Goal: Use online tool/utility: Use online tool/utility

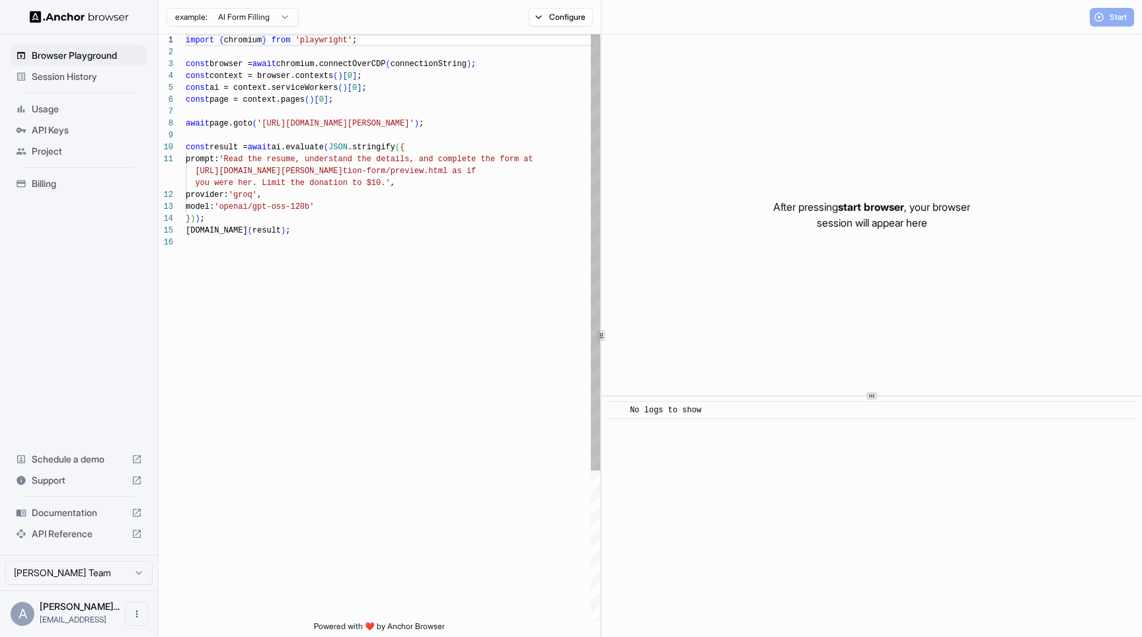
scroll to position [119, 0]
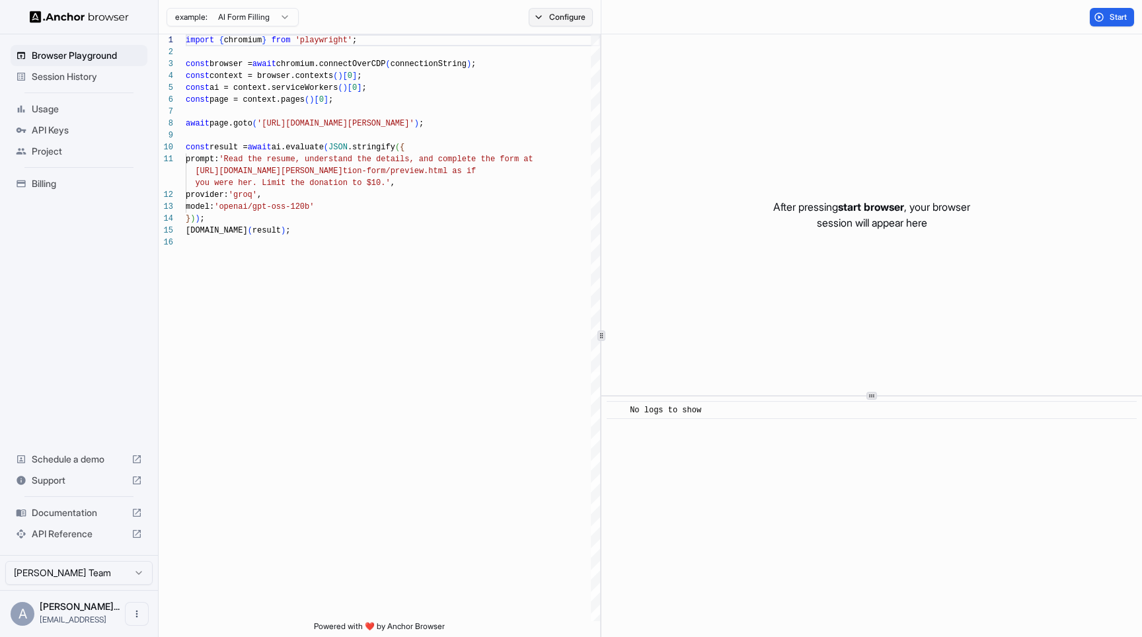
click at [561, 16] on button "Configure" at bounding box center [561, 17] width 64 height 19
click at [755, 106] on button "button" at bounding box center [758, 104] width 24 height 13
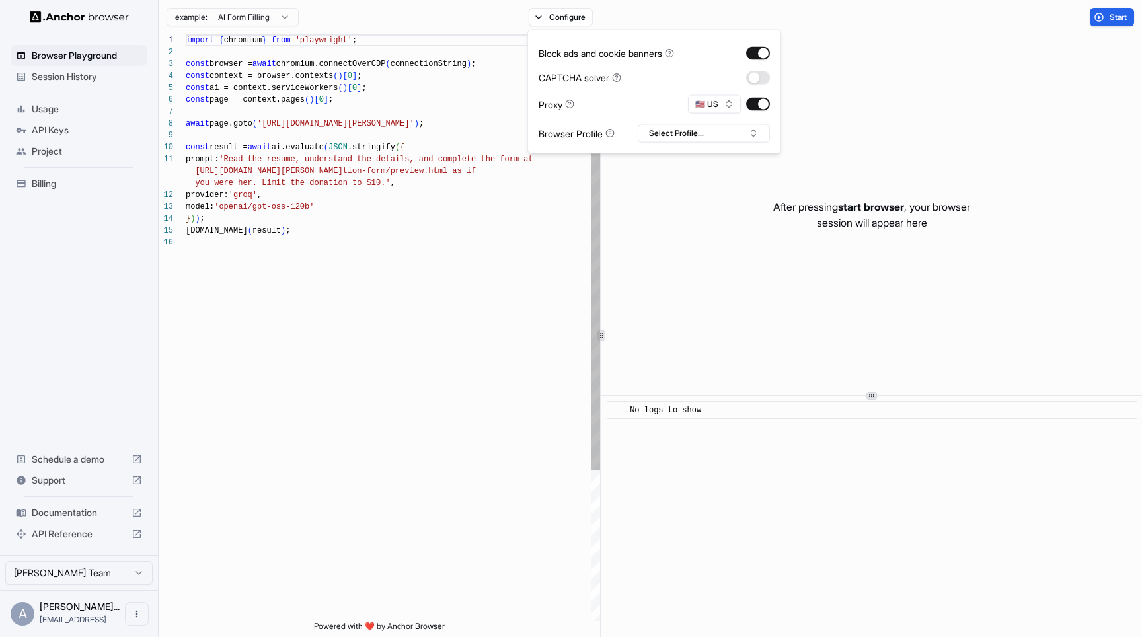
click at [442, 178] on div "import { chromium } from 'playwright' ; const browser = await chromium.connectO…" at bounding box center [393, 428] width 414 height 789
click at [291, 124] on div "import { chromium } from 'playwright' ; const browser = await chromium.connectO…" at bounding box center [393, 428] width 414 height 789
click at [273, 124] on div "import { chromium } from 'playwright' ; const browser = await chromium.connectO…" at bounding box center [393, 428] width 414 height 789
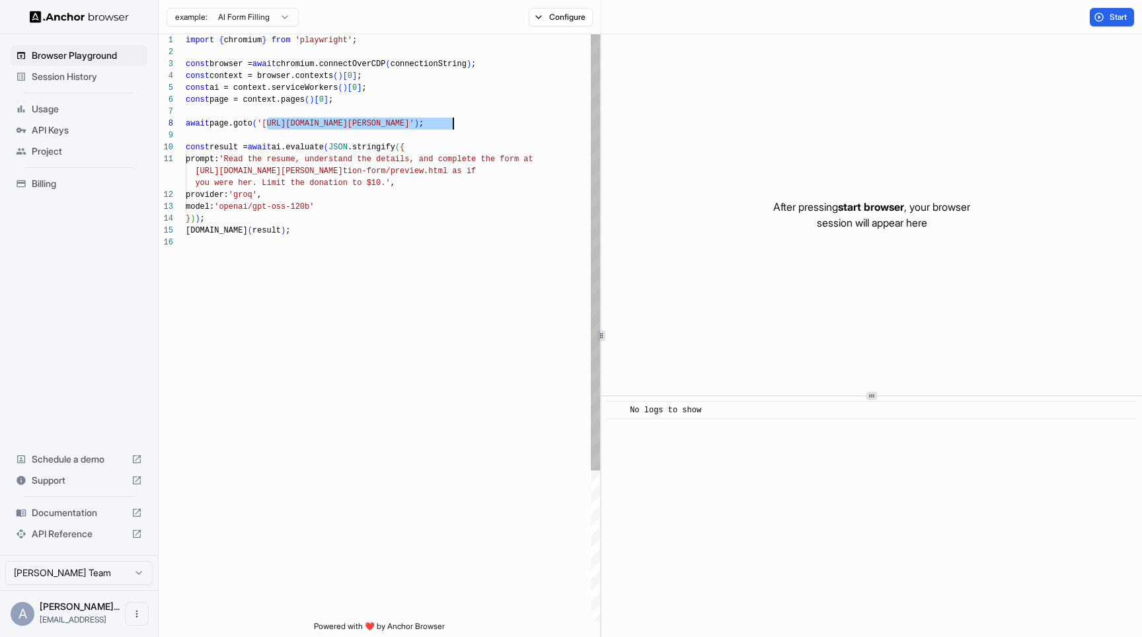
drag, startPoint x: 273, startPoint y: 124, endPoint x: 434, endPoint y: 127, distance: 160.7
click at [434, 127] on div "import { chromium } from 'playwright' ; const browser = await chromium.connectO…" at bounding box center [393, 428] width 414 height 789
click at [243, 159] on div "import { chromium } from 'playwright' ; const browser = await chromium.connectO…" at bounding box center [393, 428] width 414 height 789
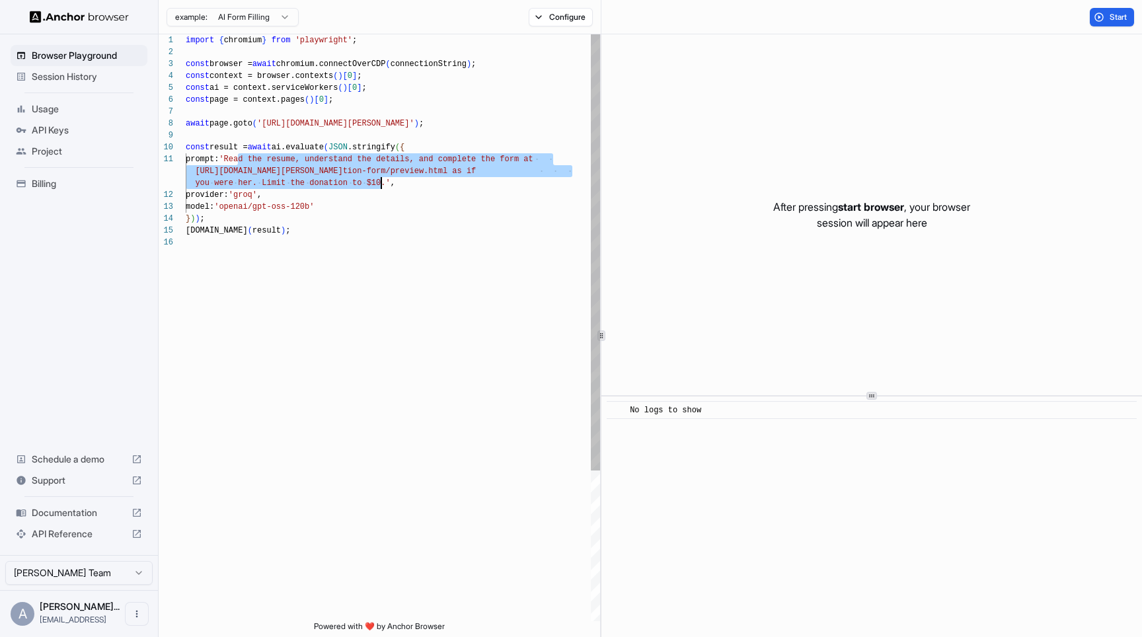
drag, startPoint x: 243, startPoint y: 159, endPoint x: 381, endPoint y: 179, distance: 139.6
click at [381, 179] on div "import { chromium } from 'playwright' ; const browser = await chromium.connectO…" at bounding box center [393, 428] width 414 height 789
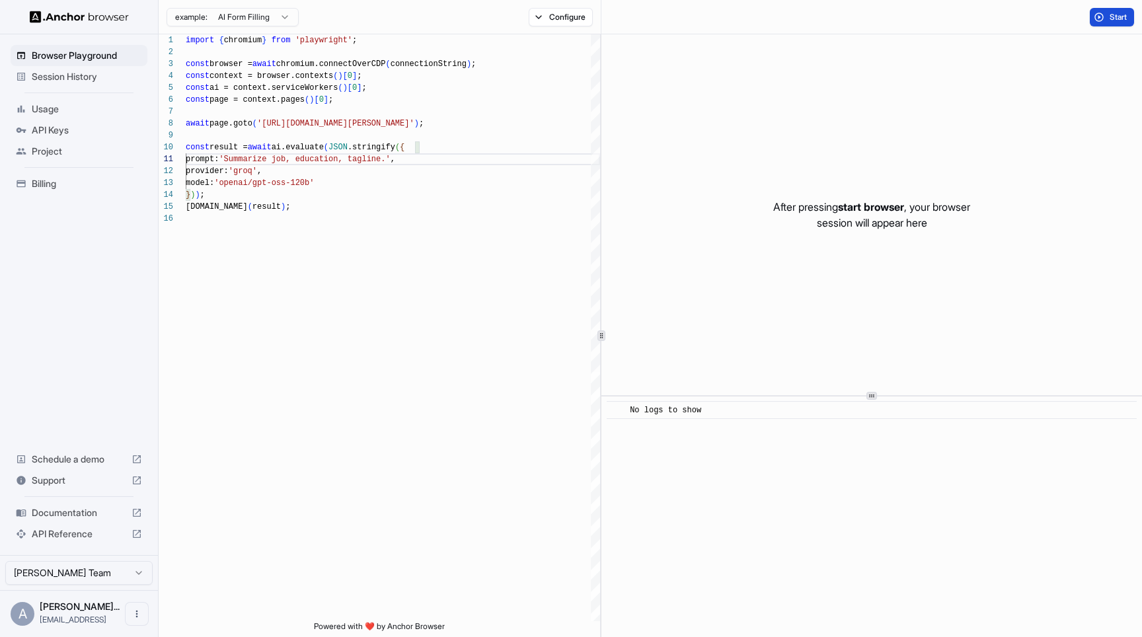
type textarea "**********"
click at [1129, 11] on button "Start" at bounding box center [1112, 17] width 44 height 19
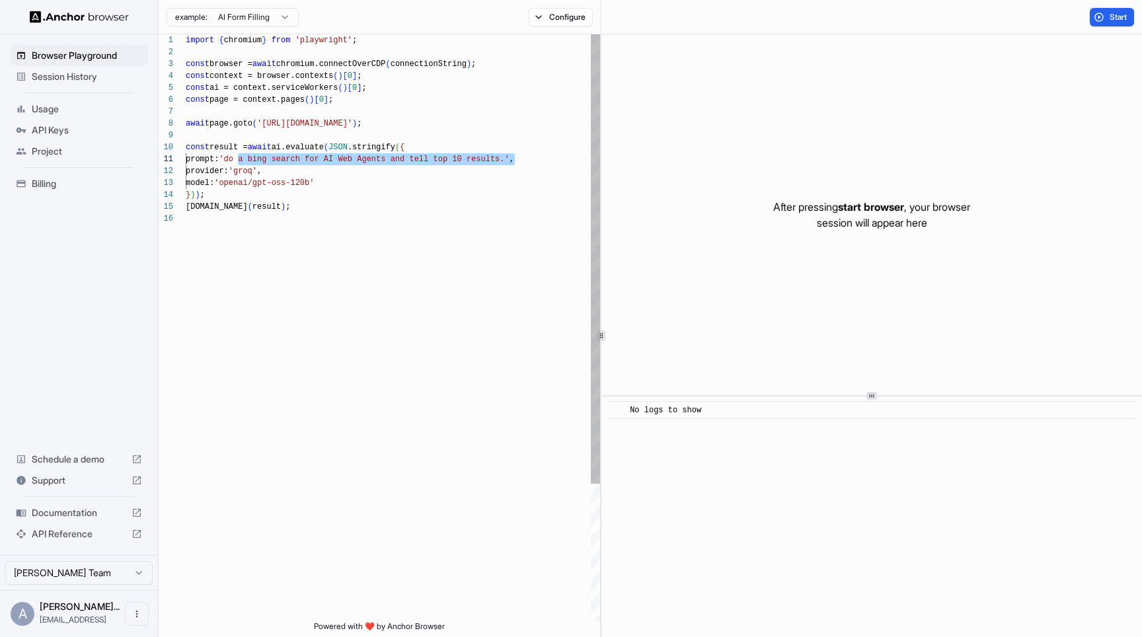
click at [272, 122] on div "import { chromium } from 'playwright' ; const browser = await chromium.connectO…" at bounding box center [393, 416] width 414 height 765
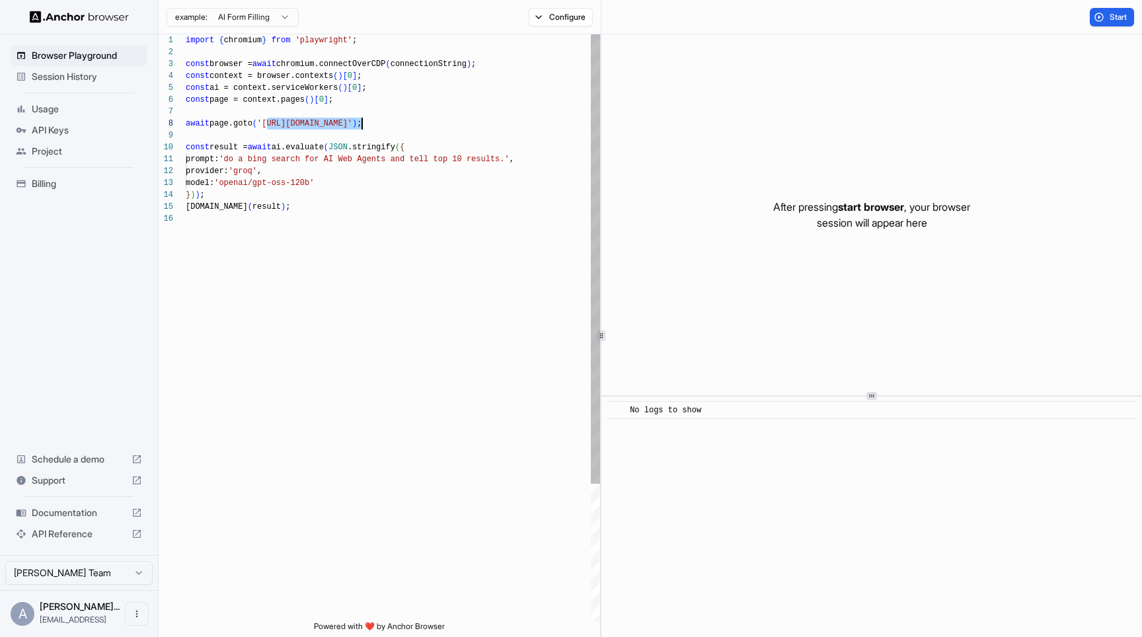
drag, startPoint x: 272, startPoint y: 122, endPoint x: 360, endPoint y: 122, distance: 87.9
click at [360, 122] on div "import { chromium } from 'playwright' ; const browser = await chromium.connectO…" at bounding box center [393, 416] width 414 height 765
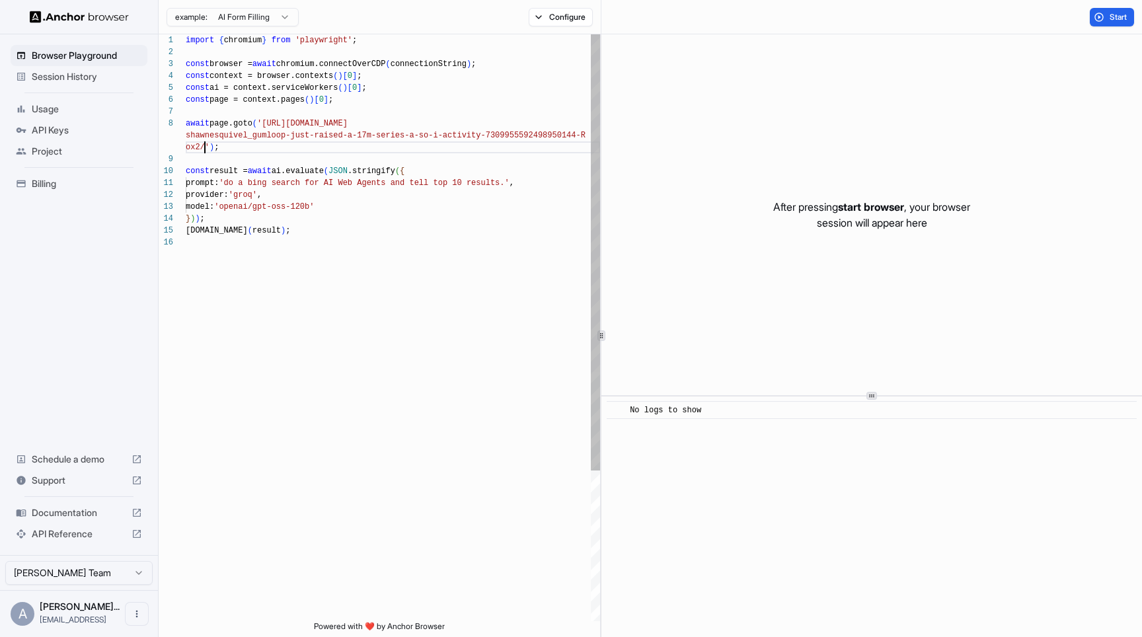
scroll to position [107, 0]
click at [239, 183] on div "import { chromium } from 'playwright' ; const browser = await chromium.connectO…" at bounding box center [393, 428] width 414 height 789
drag, startPoint x: 239, startPoint y: 183, endPoint x: 506, endPoint y: 183, distance: 267.1
click at [506, 183] on div "import { chromium } from 'playwright' ; const browser = await chromium.connectO…" at bounding box center [393, 428] width 414 height 789
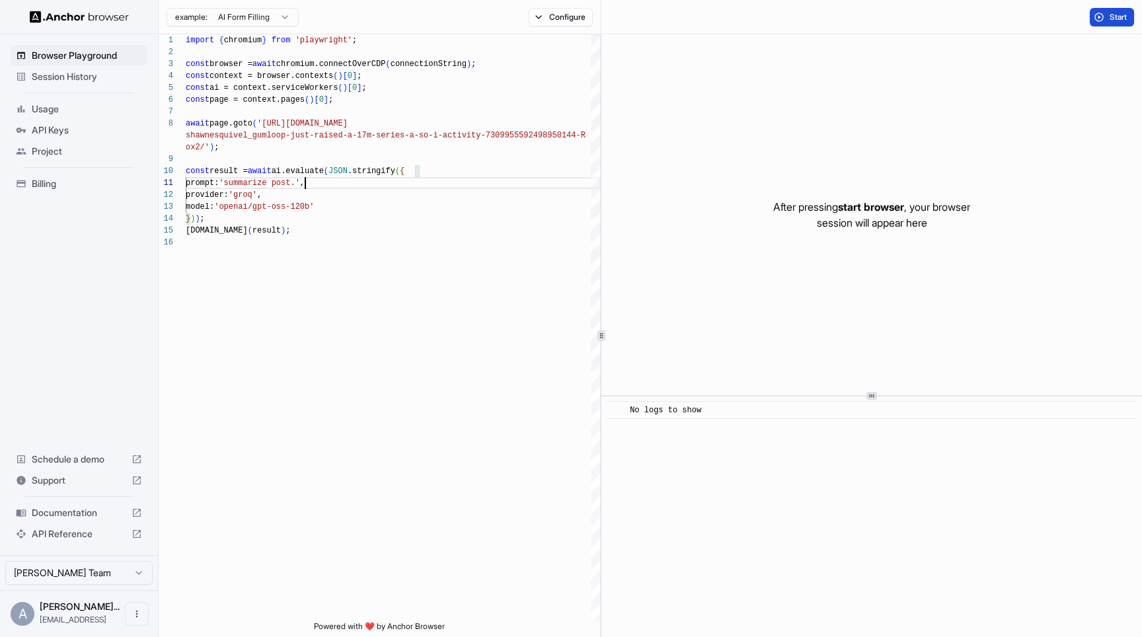
type textarea "**********"
click at [1113, 19] on span "Start" at bounding box center [1119, 17] width 19 height 11
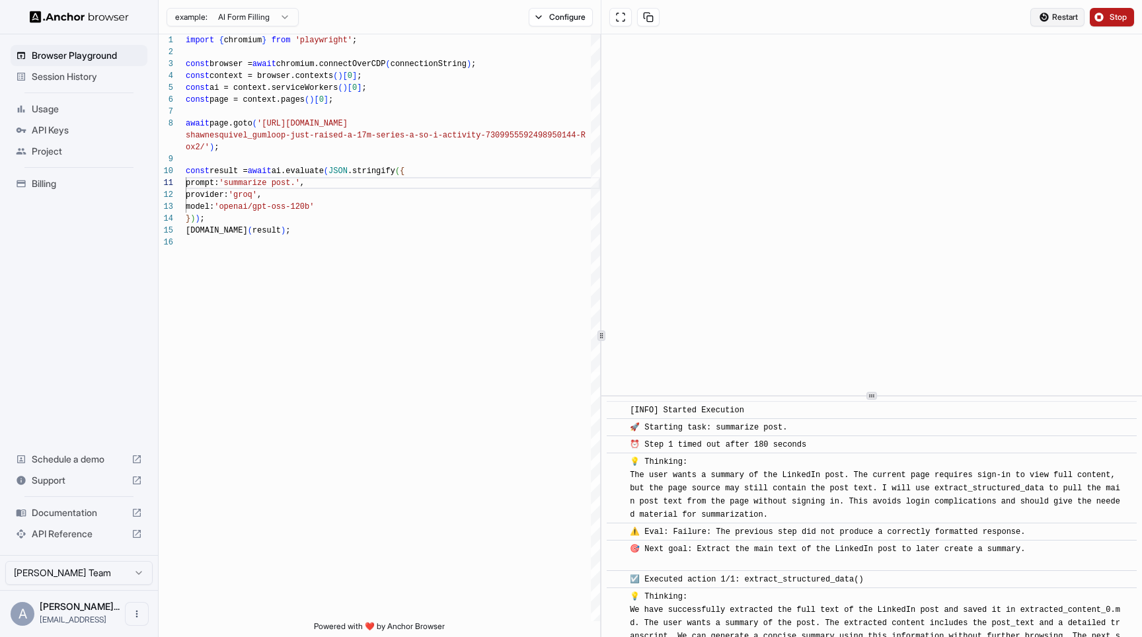
scroll to position [248, 0]
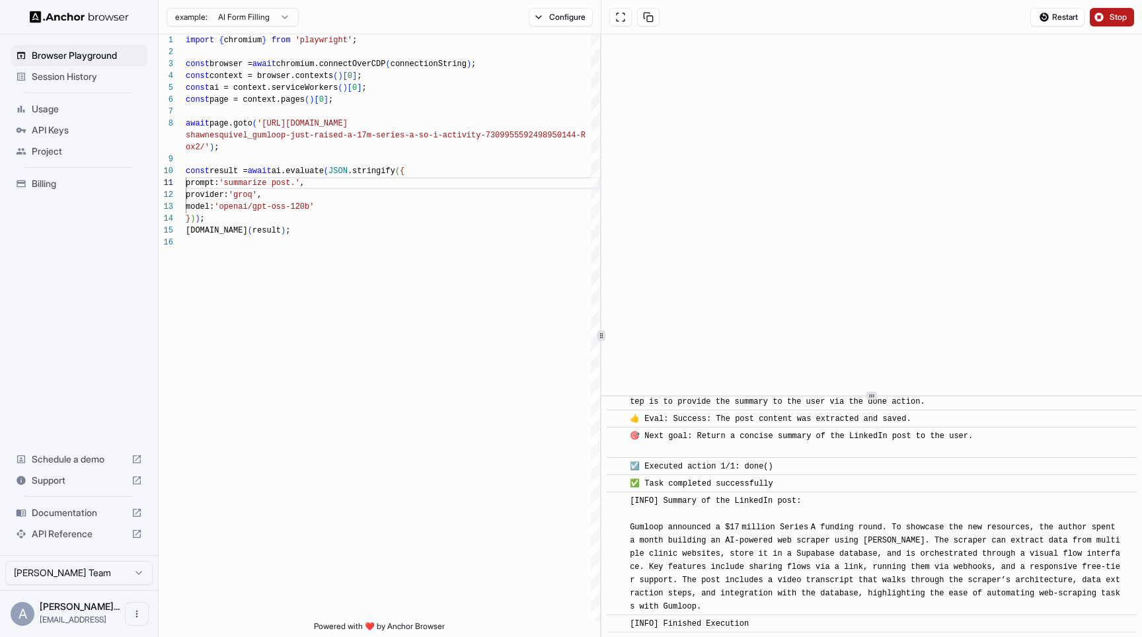
click at [1105, 18] on button "Stop" at bounding box center [1112, 17] width 44 height 19
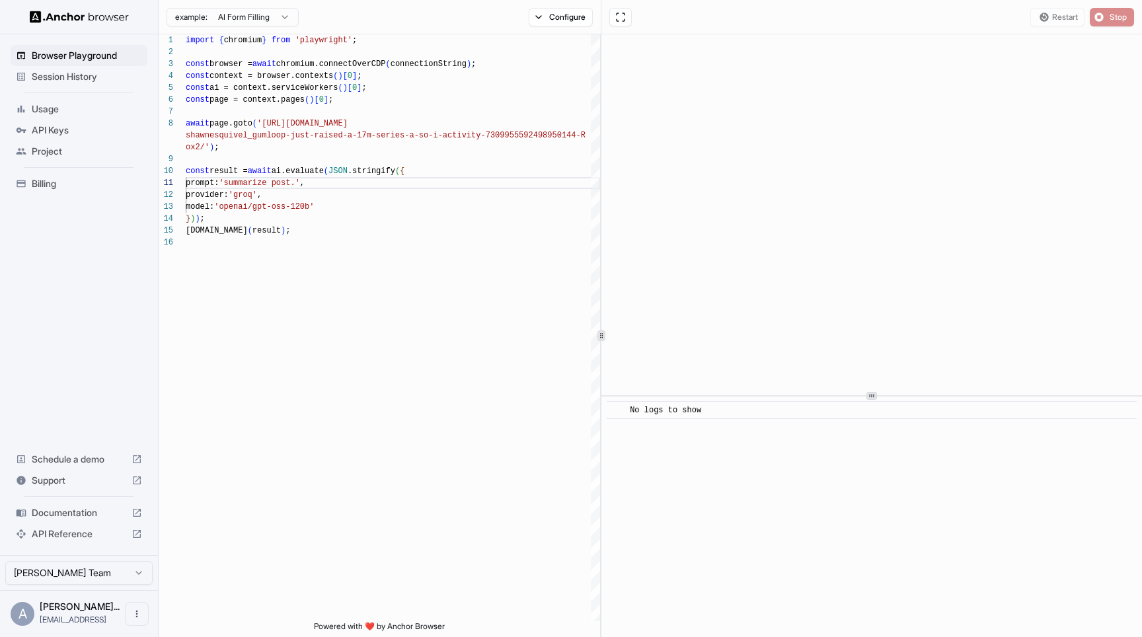
scroll to position [0, 0]
